Goal: Task Accomplishment & Management: Manage account settings

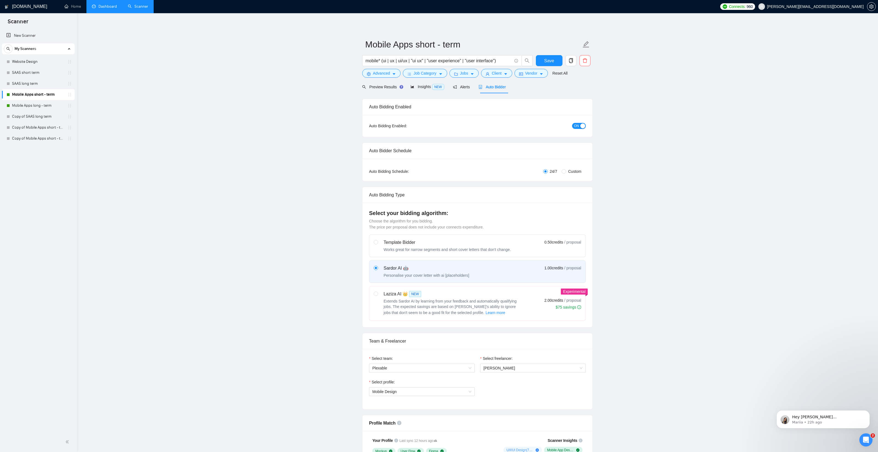
click at [98, 6] on link "Dashboard" at bounding box center [104, 6] width 25 height 5
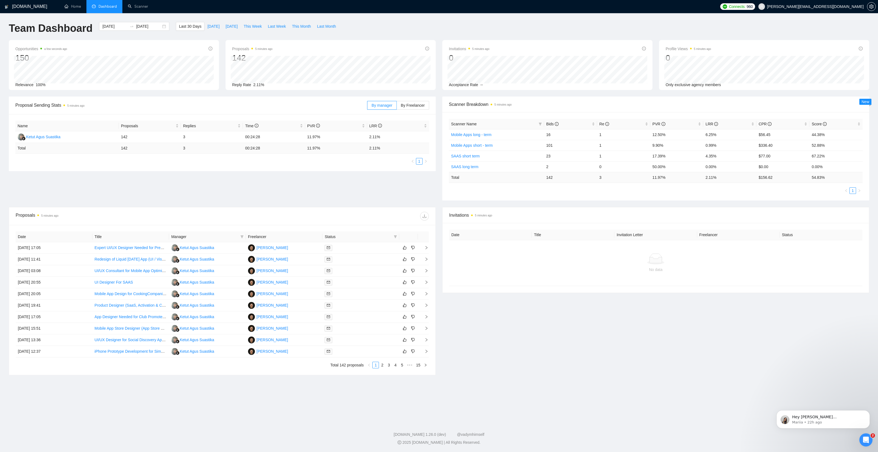
click at [382, 364] on link "2" at bounding box center [382, 365] width 6 height 6
click at [375, 365] on link "1" at bounding box center [375, 365] width 6 height 6
click at [135, 6] on link "Scanner" at bounding box center [138, 6] width 20 height 5
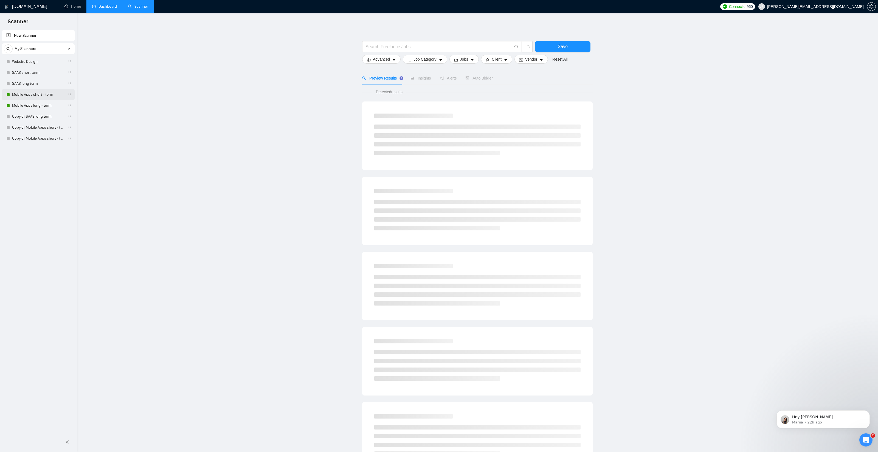
click at [34, 94] on link "Mobile Apps short - term" at bounding box center [38, 94] width 52 height 11
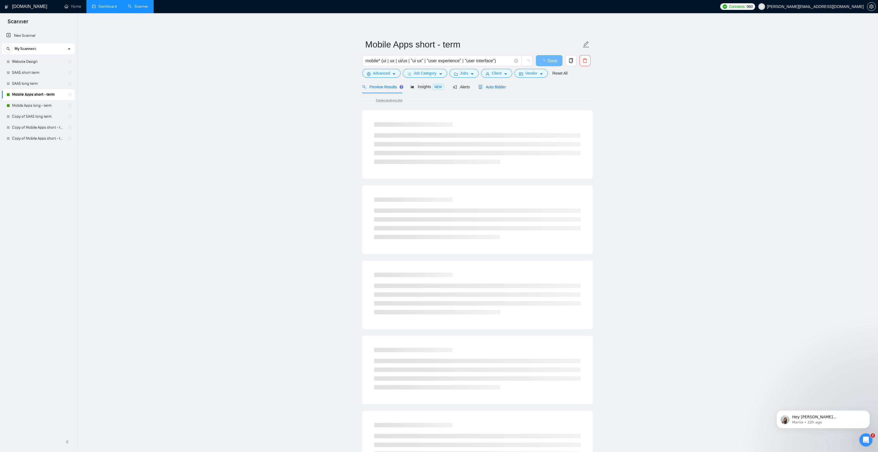
drag, startPoint x: 491, startPoint y: 85, endPoint x: 508, endPoint y: 87, distance: 16.8
click at [491, 85] on span "Auto Bidder" at bounding box center [491, 87] width 27 height 4
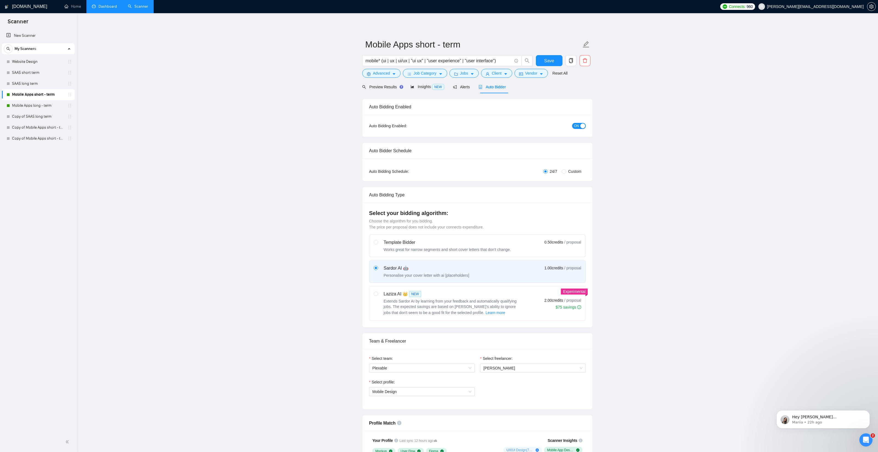
click at [578, 127] on span "ON" at bounding box center [576, 126] width 5 height 6
click at [543, 58] on button "Save" at bounding box center [549, 60] width 27 height 11
click at [26, 104] on link "Mobile Apps long - term" at bounding box center [38, 105] width 52 height 11
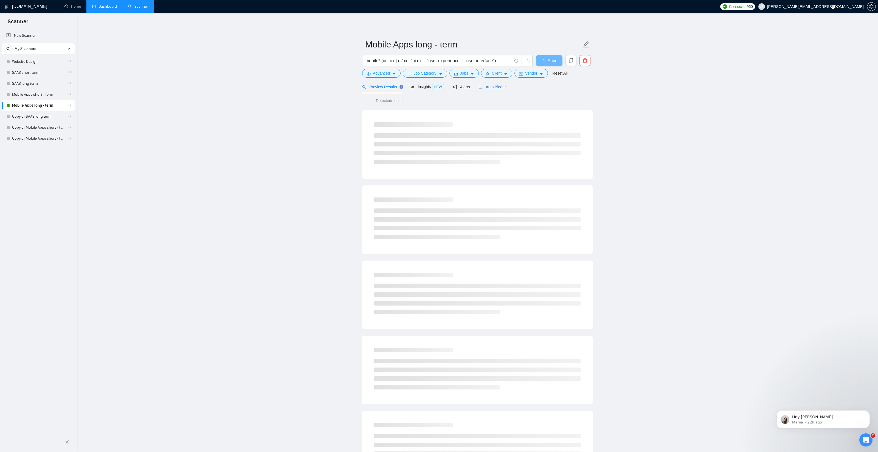
click at [499, 88] on span "Auto Bidder" at bounding box center [491, 87] width 27 height 4
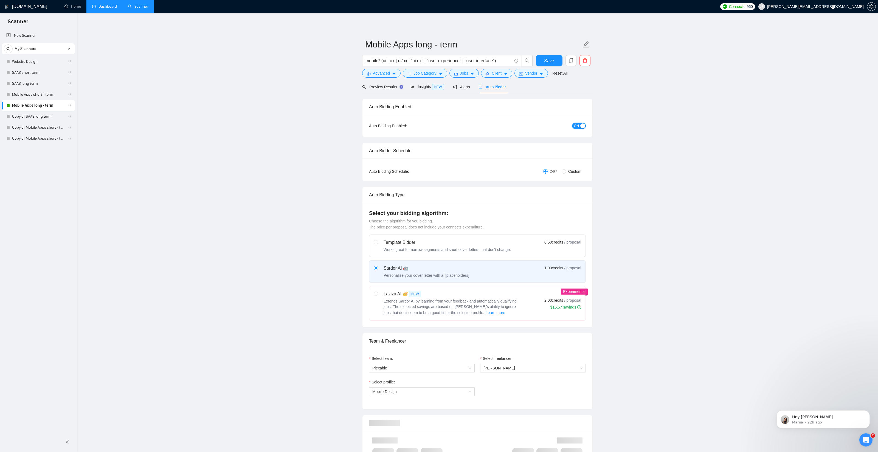
drag, startPoint x: 575, startPoint y: 125, endPoint x: 574, endPoint y: 120, distance: 5.1
click at [575, 125] on span "ON" at bounding box center [576, 126] width 5 height 6
drag, startPoint x: 552, startPoint y: 57, endPoint x: 552, endPoint y: 61, distance: 3.8
click at [552, 57] on button "Save" at bounding box center [549, 60] width 27 height 11
click at [110, 5] on link "Dashboard" at bounding box center [104, 6] width 25 height 5
